Goal: Task Accomplishment & Management: Complete application form

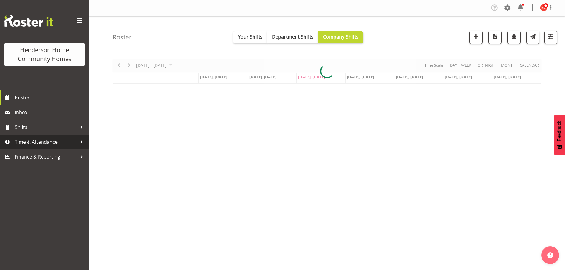
click at [49, 143] on span "Time & Attendance" at bounding box center [46, 142] width 62 height 9
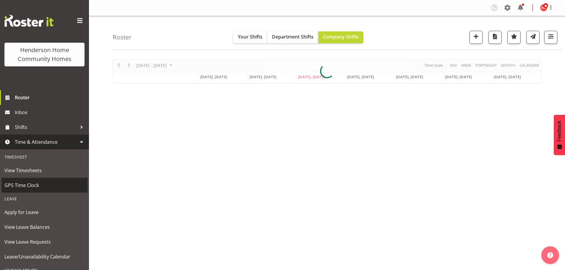
click at [30, 185] on span "GPS Time Clock" at bounding box center [44, 185] width 80 height 9
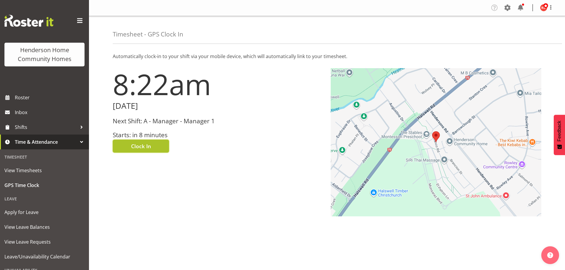
click at [151, 145] on span "Clock In" at bounding box center [141, 146] width 20 height 8
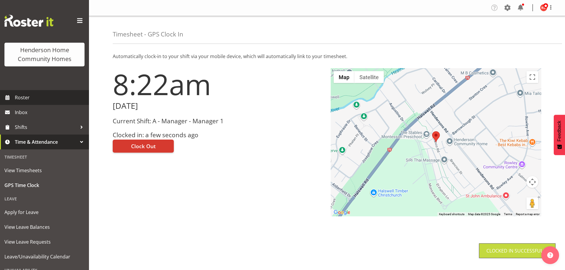
click at [13, 96] on link "Roster" at bounding box center [44, 97] width 89 height 15
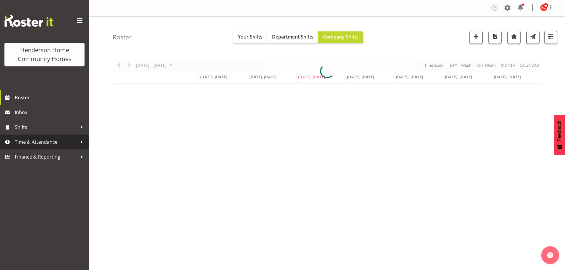
click at [20, 145] on span "Time & Attendance" at bounding box center [46, 142] width 62 height 9
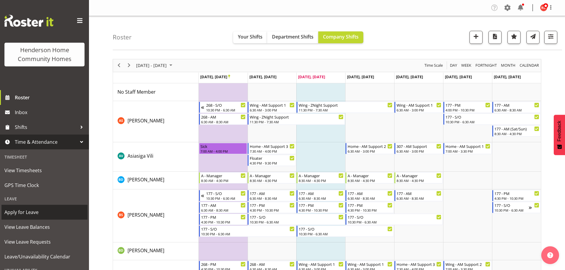
drag, startPoint x: 10, startPoint y: 188, endPoint x: 11, endPoint y: 206, distance: 17.6
drag, startPoint x: 11, startPoint y: 206, endPoint x: 18, endPoint y: 216, distance: 12.2
click at [18, 216] on span "Apply for Leave" at bounding box center [44, 212] width 80 height 9
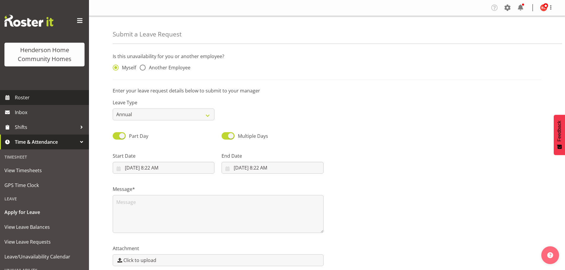
click at [25, 99] on span "Roster" at bounding box center [50, 97] width 71 height 9
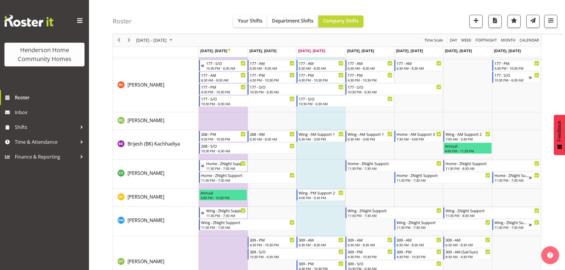
scroll to position [59, 0]
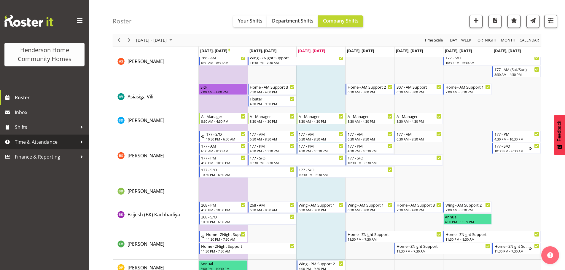
click at [23, 146] on span "Time & Attendance" at bounding box center [46, 142] width 62 height 9
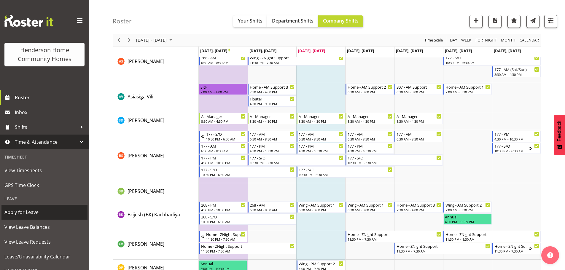
click at [12, 213] on span "Apply for Leave" at bounding box center [44, 212] width 80 height 9
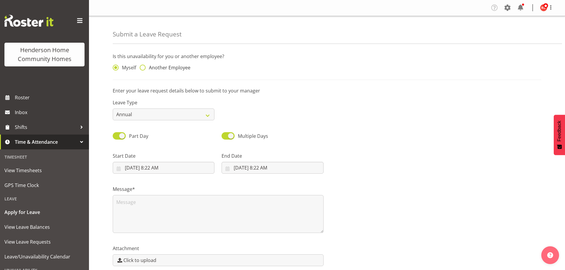
click at [144, 65] on span at bounding box center [143, 68] width 6 height 6
click at [144, 66] on input "Another Employee" at bounding box center [142, 68] width 4 height 4
radio input "true"
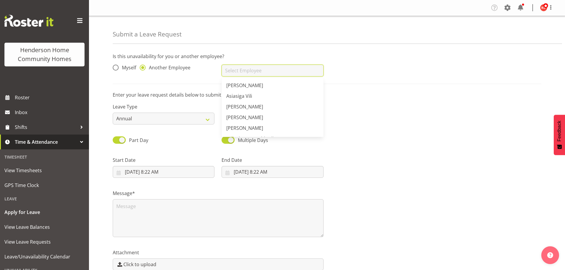
click at [233, 71] on input "text" at bounding box center [273, 71] width 102 height 12
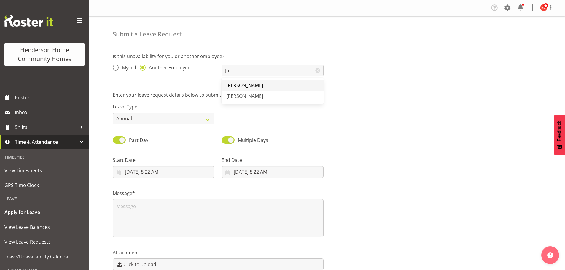
click at [229, 89] on link "[PERSON_NAME]" at bounding box center [273, 85] width 102 height 11
type input "[PERSON_NAME]"
click at [209, 119] on select "Annual Sick Leave Without Pay Bereavement Domestic Violence Parental Jury Servi…" at bounding box center [164, 119] width 102 height 12
select select "Sick"
click at [113, 113] on select "Annual Sick Leave Without Pay Bereavement Domestic Violence Parental Jury Servi…" at bounding box center [164, 119] width 102 height 12
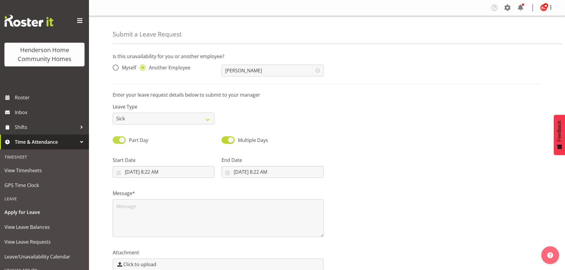
click at [123, 141] on span at bounding box center [119, 140] width 13 height 7
click at [117, 141] on input "Part Day" at bounding box center [115, 140] width 4 height 4
click at [118, 139] on span at bounding box center [119, 140] width 13 height 7
click at [117, 139] on input "All Day" at bounding box center [115, 140] width 4 height 4
checkbox input "true"
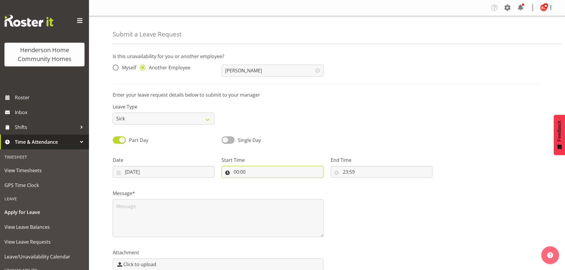
click at [251, 175] on input "00:00" at bounding box center [273, 172] width 102 height 12
click at [263, 190] on select "00 01 02 03 04 05 06 07 08 09 10 11 12 13 14 15 16 17 18 19 20 21 22 23" at bounding box center [262, 188] width 13 height 12
select select "9"
click at [256, 182] on select "00 01 02 03 04 05 06 07 08 09 10 11 12 13 14 15 16 17 18 19 20 21 22 23" at bounding box center [262, 188] width 13 height 12
type input "09:00"
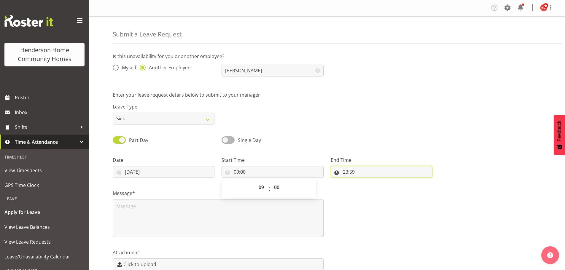
click at [363, 171] on input "23:59" at bounding box center [382, 172] width 102 height 12
click at [371, 193] on select "00 01 02 03 04 05 06 07 08 09 10 11 12 13 14 15 16 17 18 19 20 21 22 23" at bounding box center [371, 188] width 13 height 12
select select "17"
click at [365, 182] on select "00 01 02 03 04 05 06 07 08 09 10 11 12 13 14 15 16 17 18 19 20 21 22 23" at bounding box center [371, 188] width 13 height 12
type input "17:59"
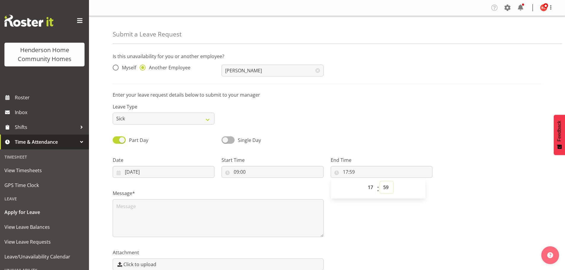
click at [388, 187] on select "00 01 02 03 04 05 06 07 08 09 10 11 12 13 14 15 16 17 18 19 20 21 22 23 24 25 2…" at bounding box center [386, 188] width 13 height 12
select select "0"
click at [380, 182] on select "00 01 02 03 04 05 06 07 08 09 10 11 12 13 14 15 16 17 18 19 20 21 22 23 24 25 2…" at bounding box center [386, 188] width 13 height 12
type input "17:00"
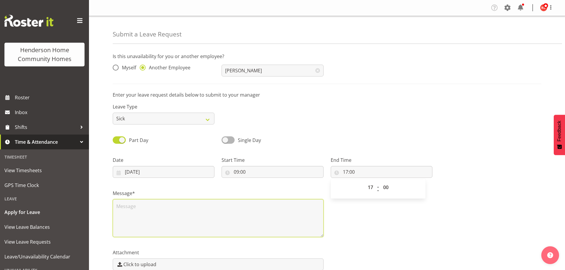
click at [118, 206] on textarea at bounding box center [218, 218] width 211 height 38
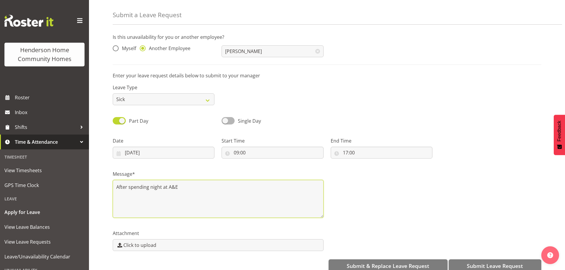
scroll to position [31, 0]
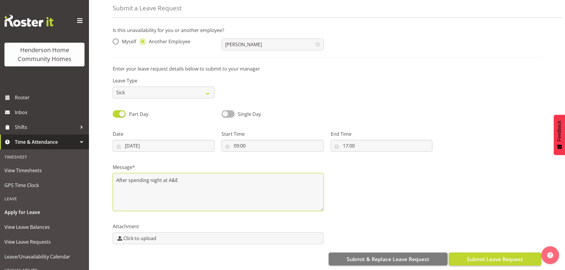
type textarea "After spending night at A&E"
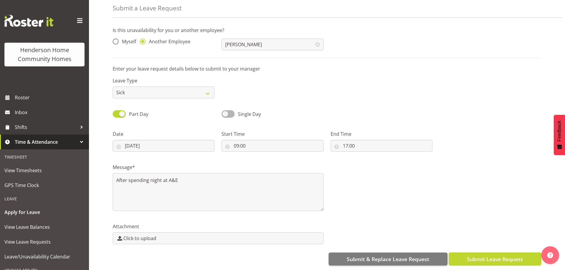
click at [485, 253] on button "Submit Leave Request" at bounding box center [495, 259] width 93 height 13
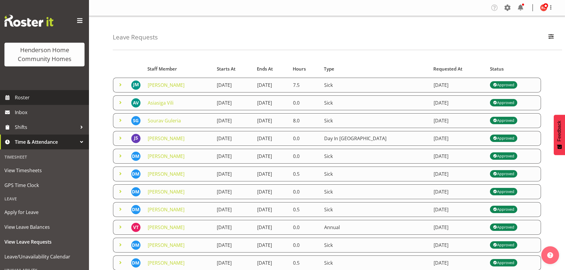
click at [22, 98] on span "Roster" at bounding box center [50, 97] width 71 height 9
